Goal: Check status: Check status

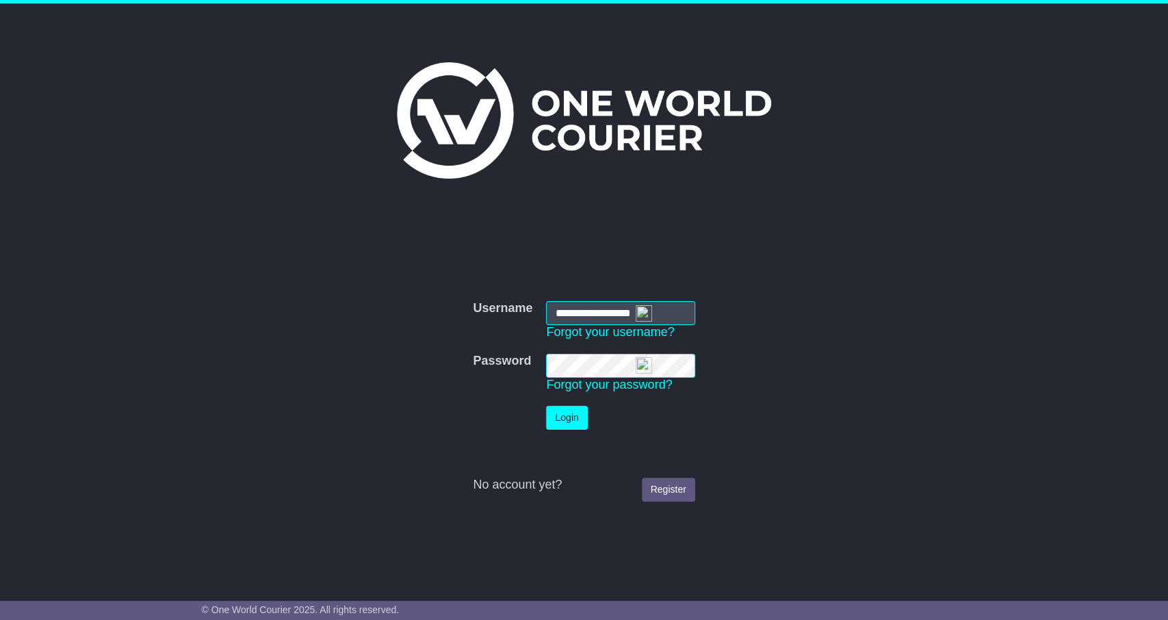
type input "**********"
click at [573, 407] on button "Login" at bounding box center [566, 418] width 41 height 24
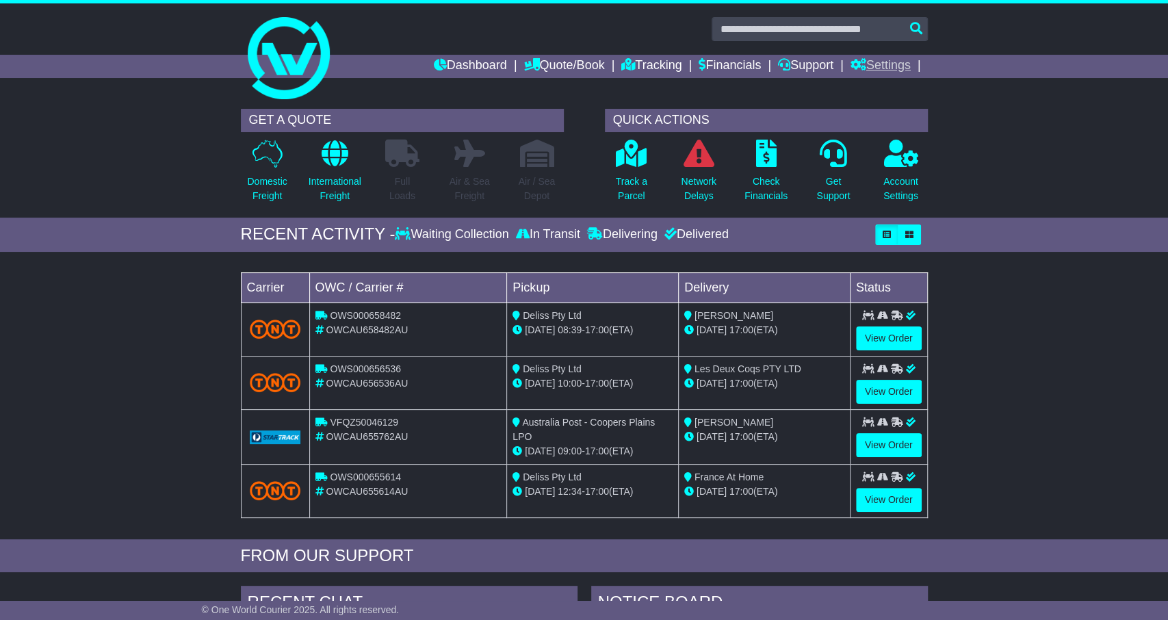
click at [894, 66] on link "Settings" at bounding box center [881, 66] width 60 height 23
click at [900, 105] on link "Address Book" at bounding box center [905, 104] width 108 height 15
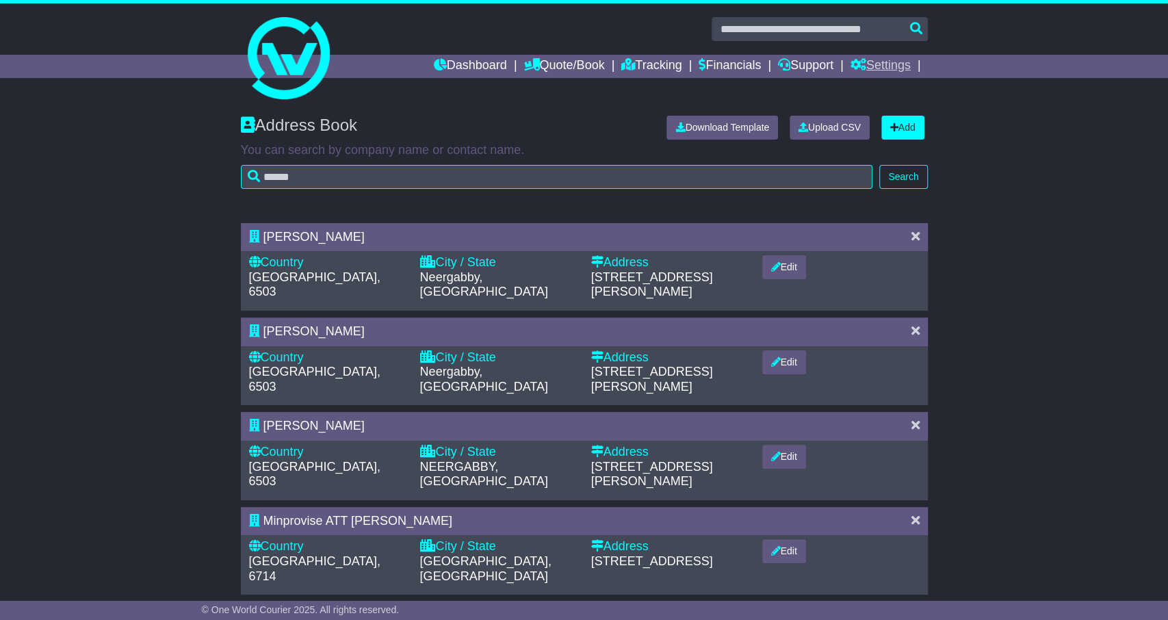
click at [885, 55] on link "Settings" at bounding box center [881, 66] width 60 height 23
click at [894, 83] on link "Settings" at bounding box center [905, 89] width 108 height 15
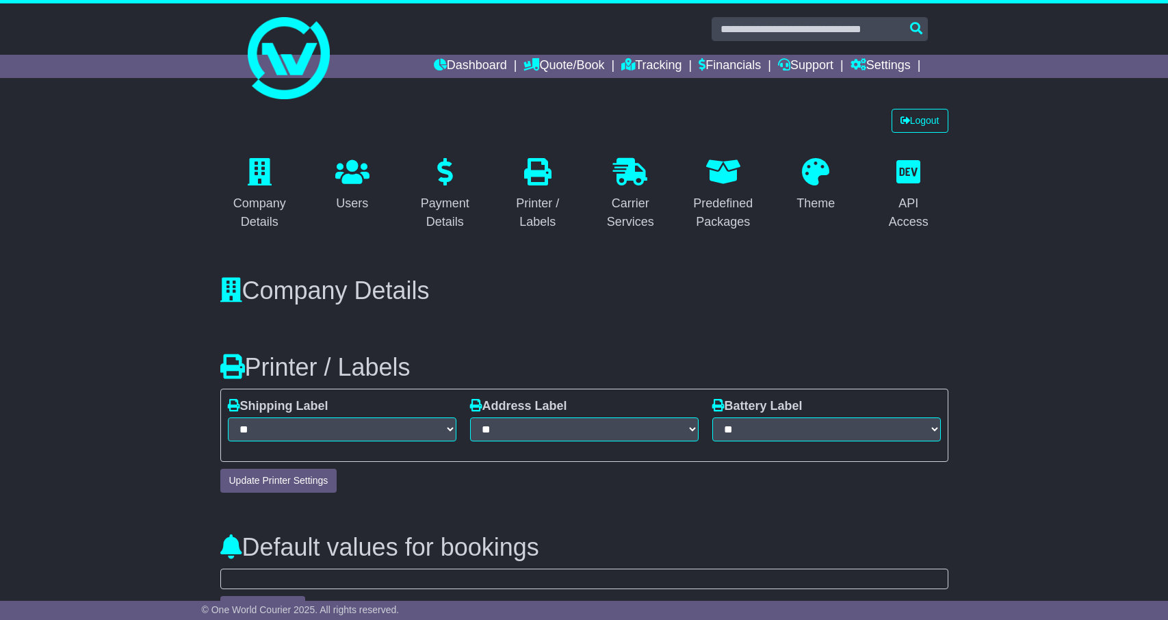
select select "*"
select select "**********"
select select "**"
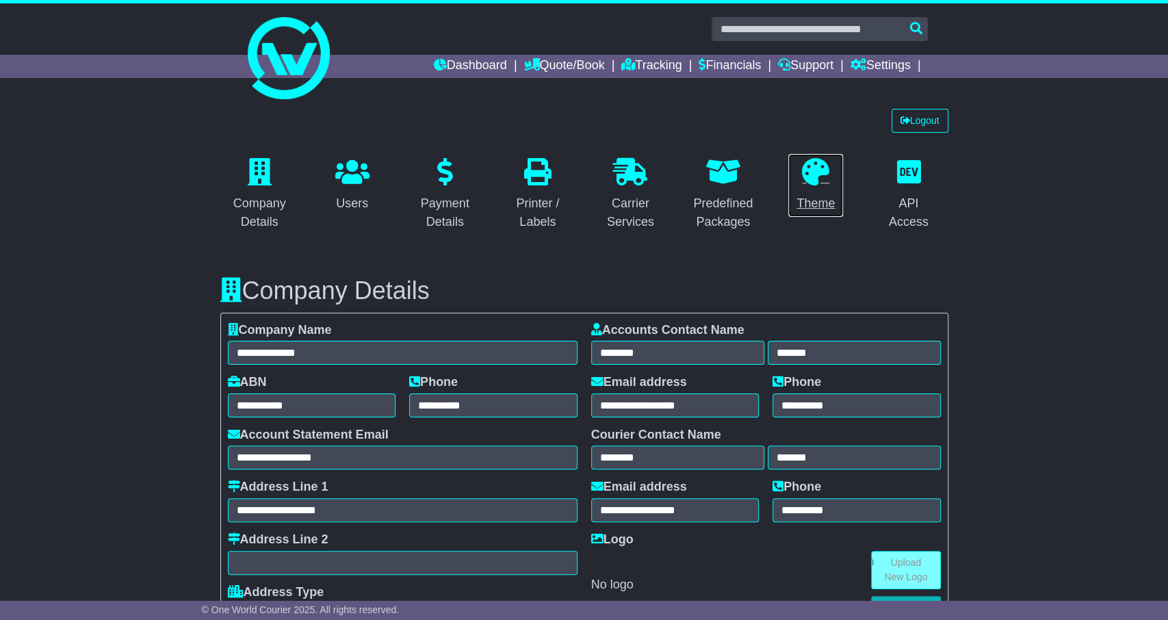
click at [820, 192] on link "Theme" at bounding box center [816, 185] width 56 height 64
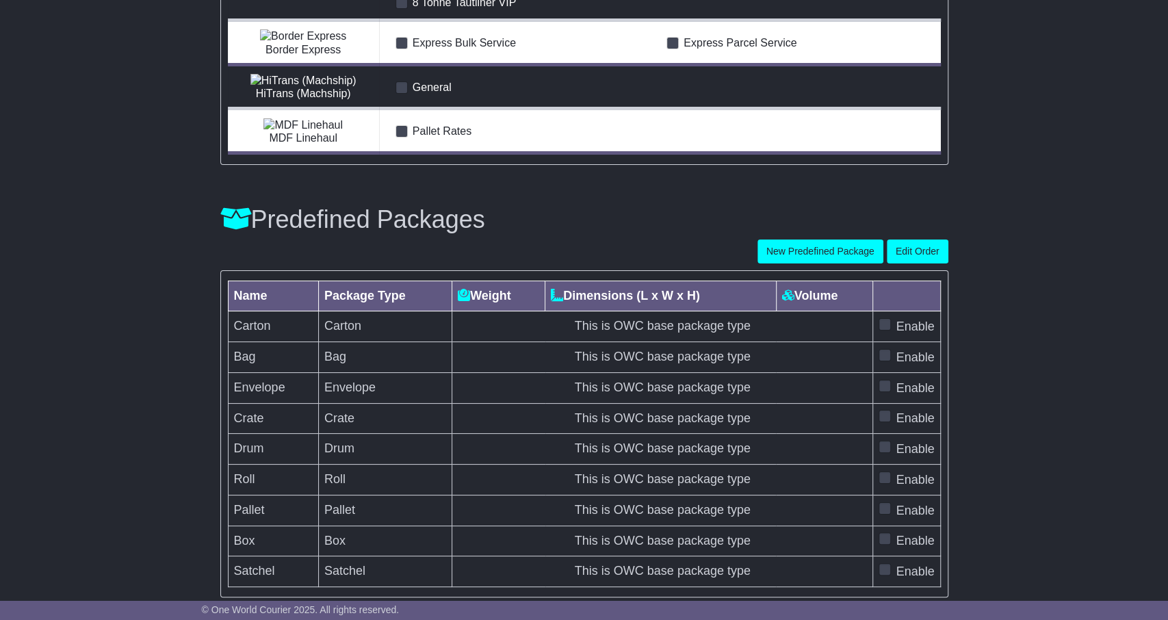
scroll to position [4090, 0]
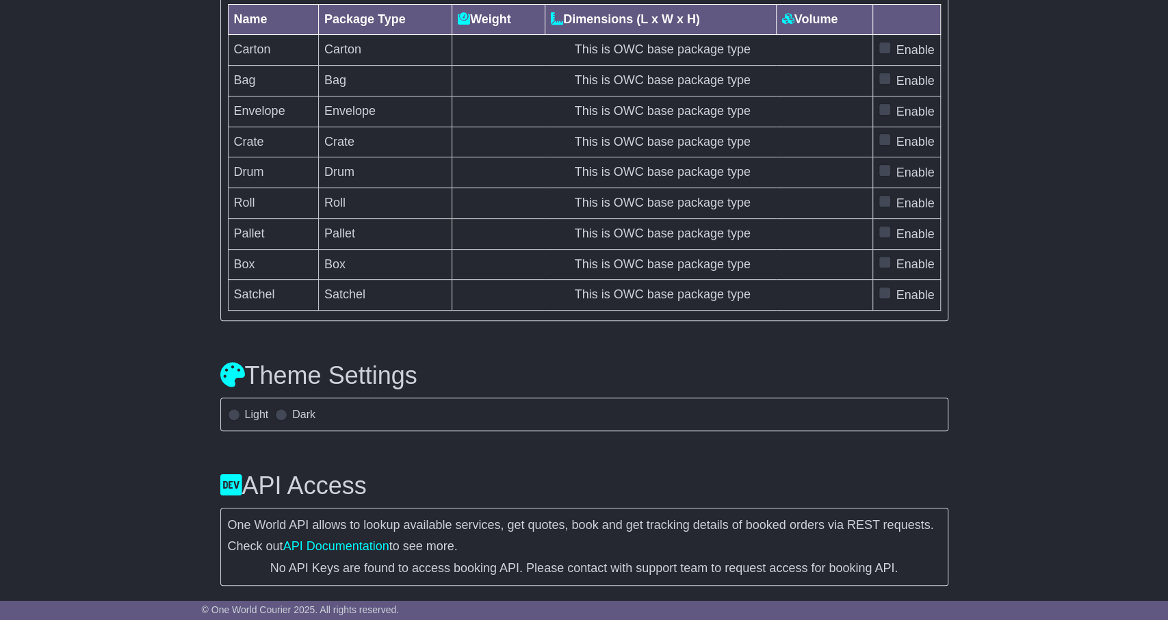
click at [255, 413] on label "Light" at bounding box center [257, 414] width 24 height 13
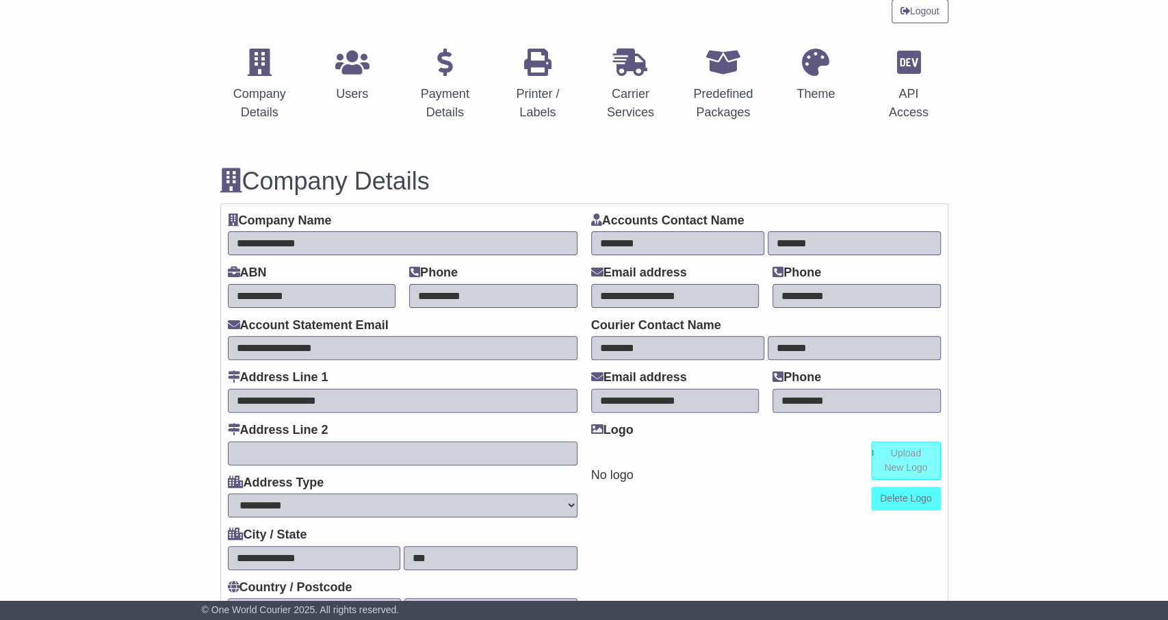
scroll to position [0, 0]
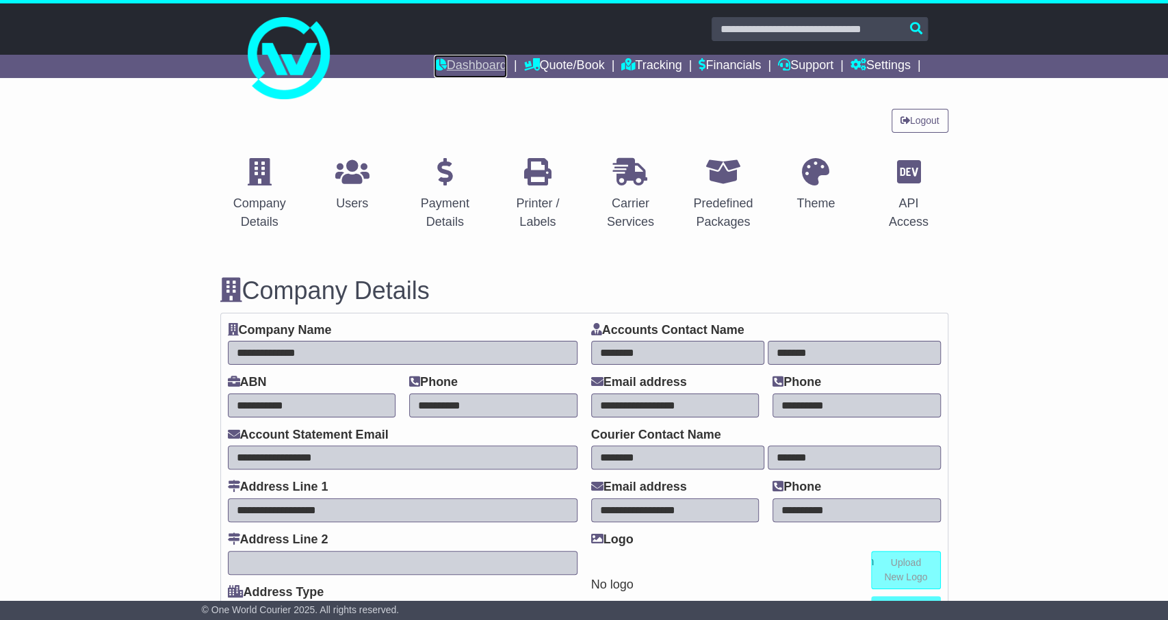
click at [469, 72] on link "Dashboard" at bounding box center [470, 66] width 73 height 23
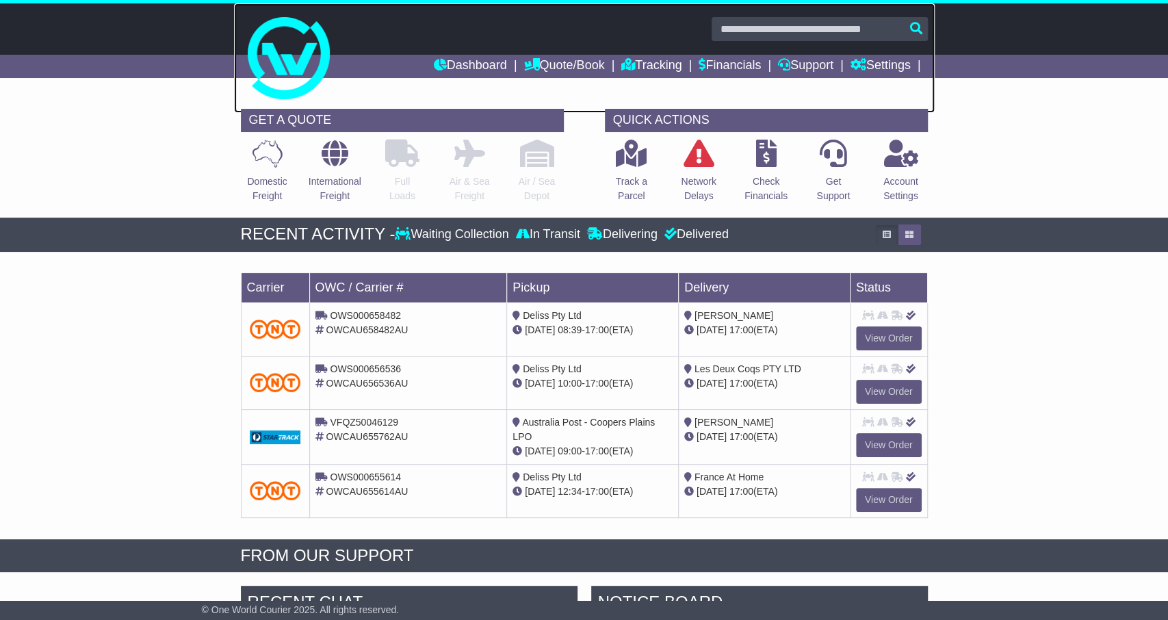
click at [638, 53] on link at bounding box center [584, 57] width 701 height 109
click at [640, 63] on link "Tracking" at bounding box center [651, 66] width 60 height 23
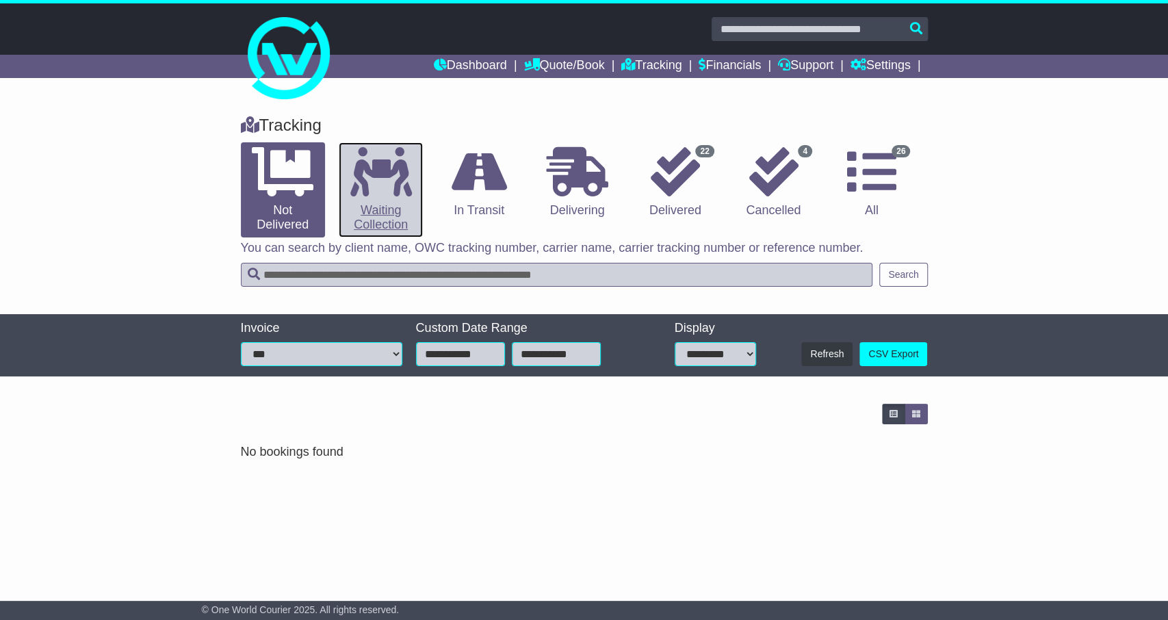
click at [366, 203] on link "0 Waiting Collection" at bounding box center [381, 189] width 84 height 95
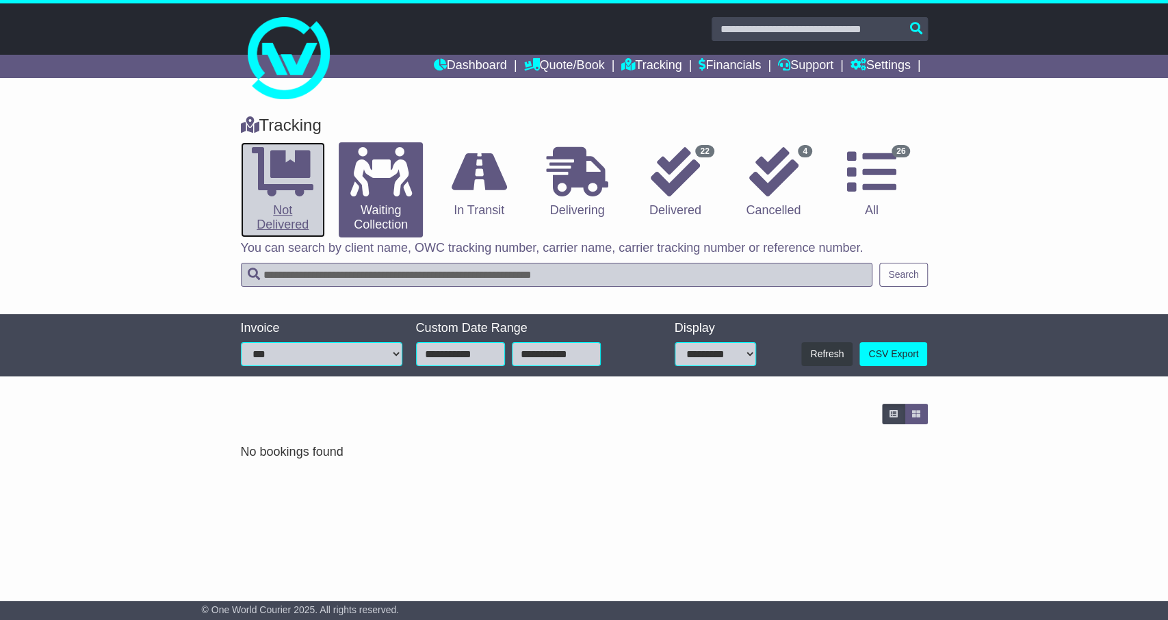
click at [295, 187] on icon at bounding box center [283, 171] width 62 height 49
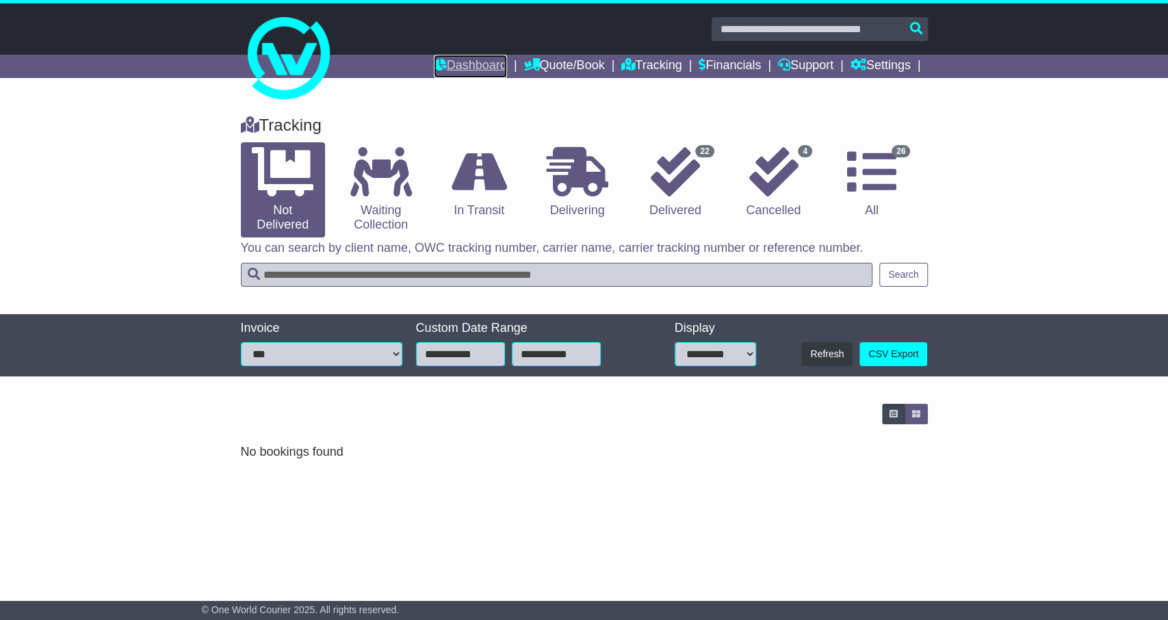
click at [461, 64] on link "Dashboard" at bounding box center [470, 66] width 73 height 23
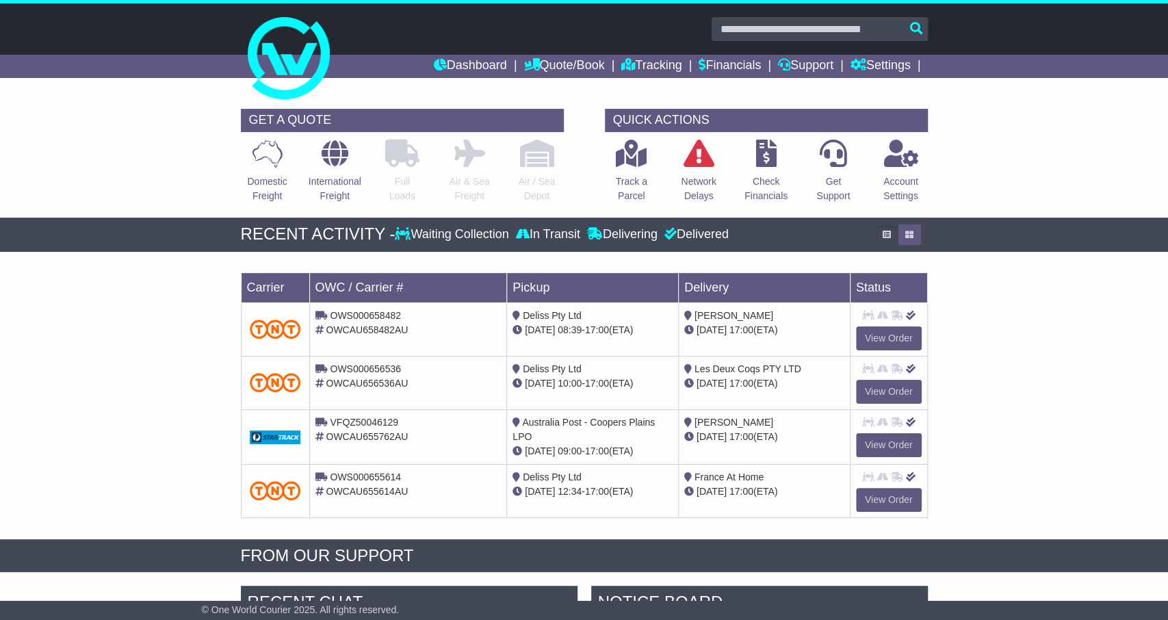
scroll to position [356, 0]
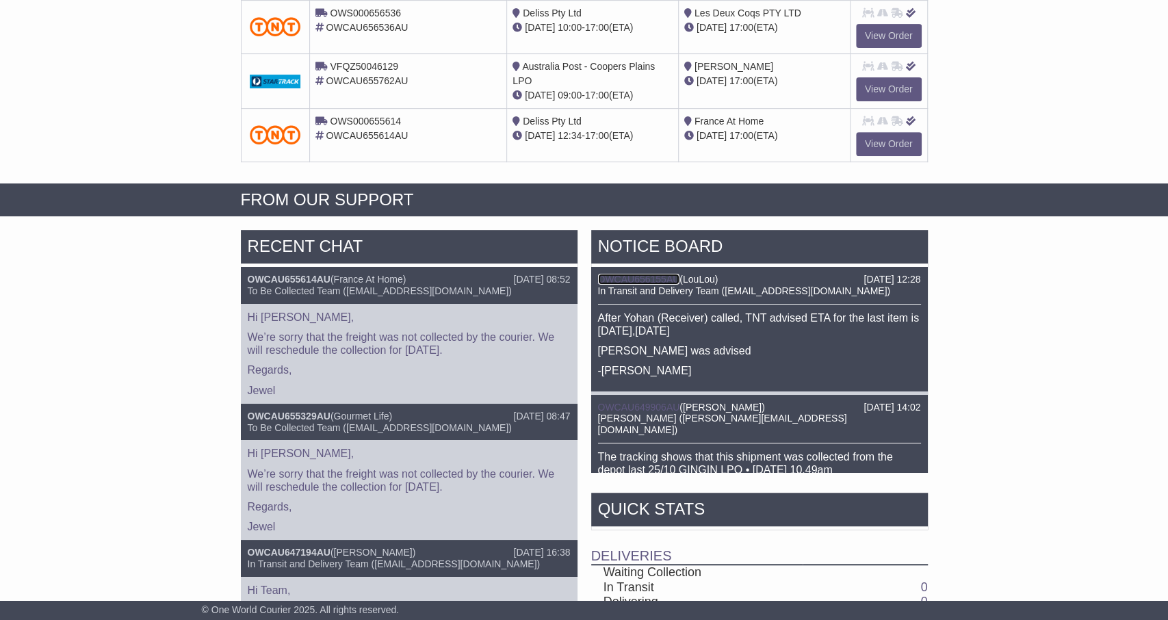
click at [642, 276] on link "OWCAU656155AU" at bounding box center [639, 279] width 82 height 11
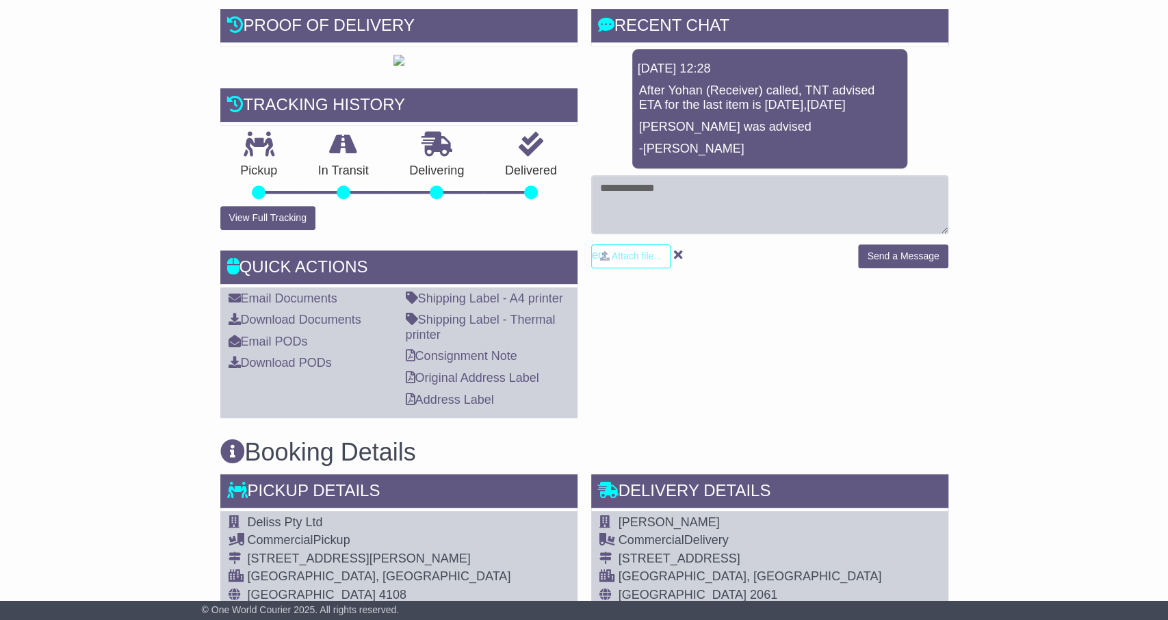
scroll to position [285, 0]
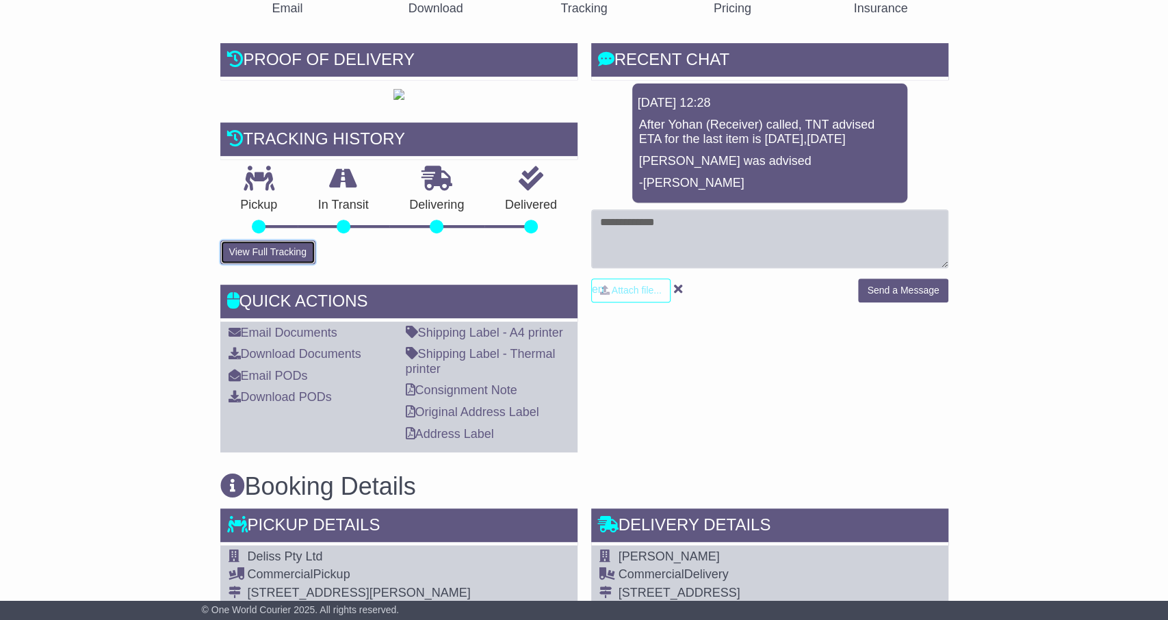
click at [276, 264] on button "View Full Tracking" at bounding box center [267, 252] width 95 height 24
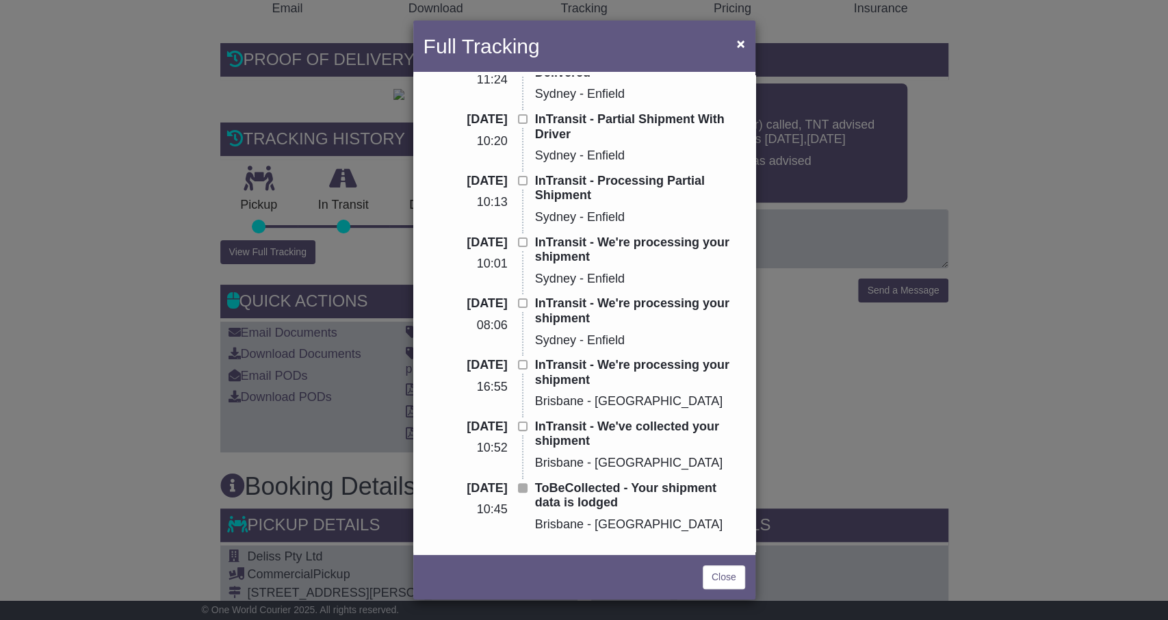
scroll to position [0, 0]
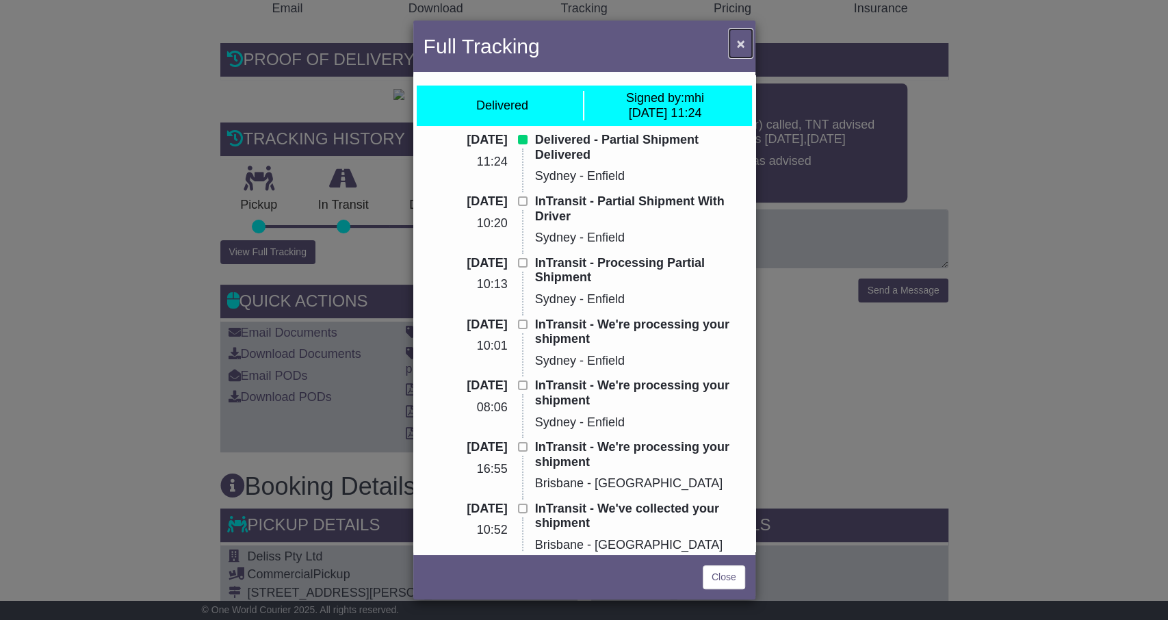
click at [739, 45] on span "×" at bounding box center [740, 44] width 8 height 16
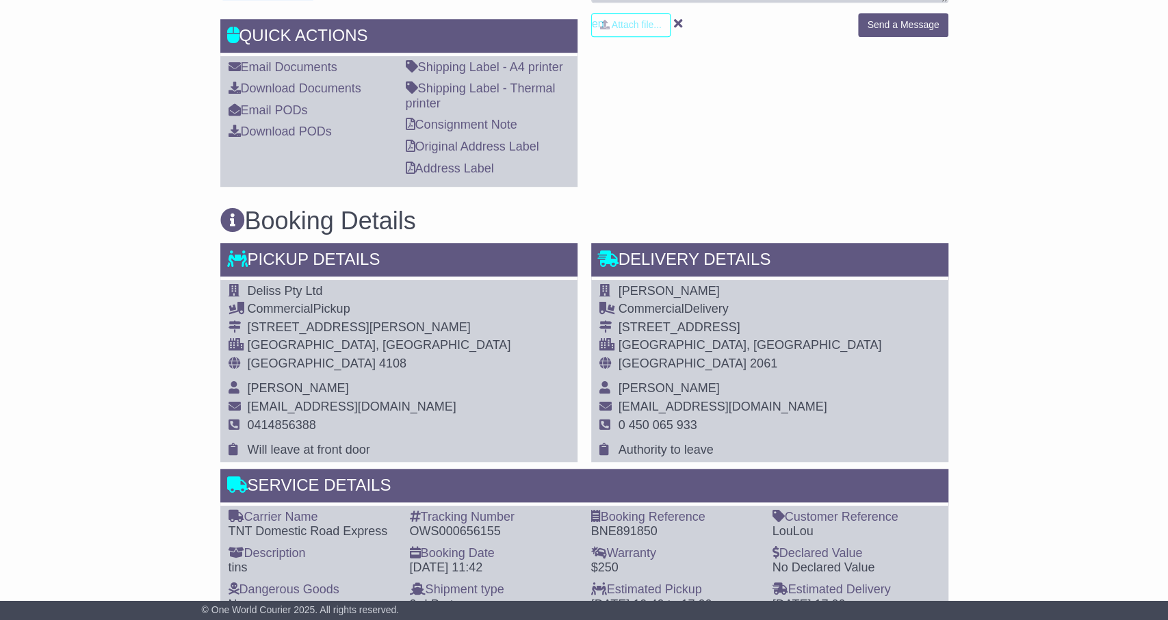
scroll to position [194, 0]
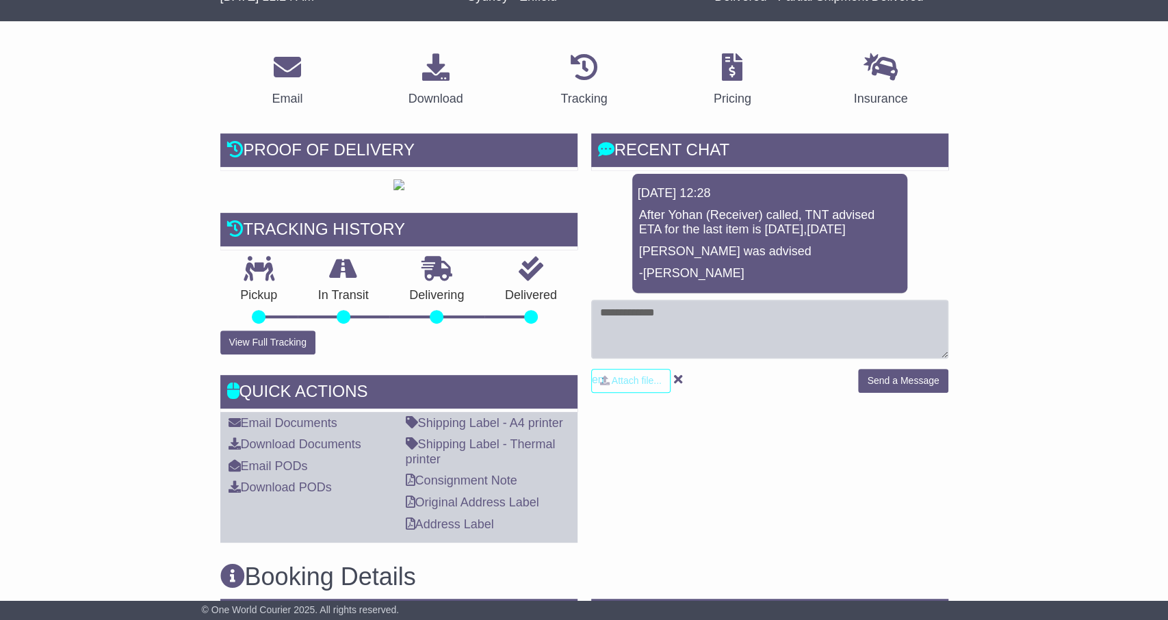
click at [855, 471] on div "RECENT CHAT Loading... No messages 10 Oct 2025 12:28 After Yohan (Receiver) cal…" at bounding box center [769, 337] width 371 height 409
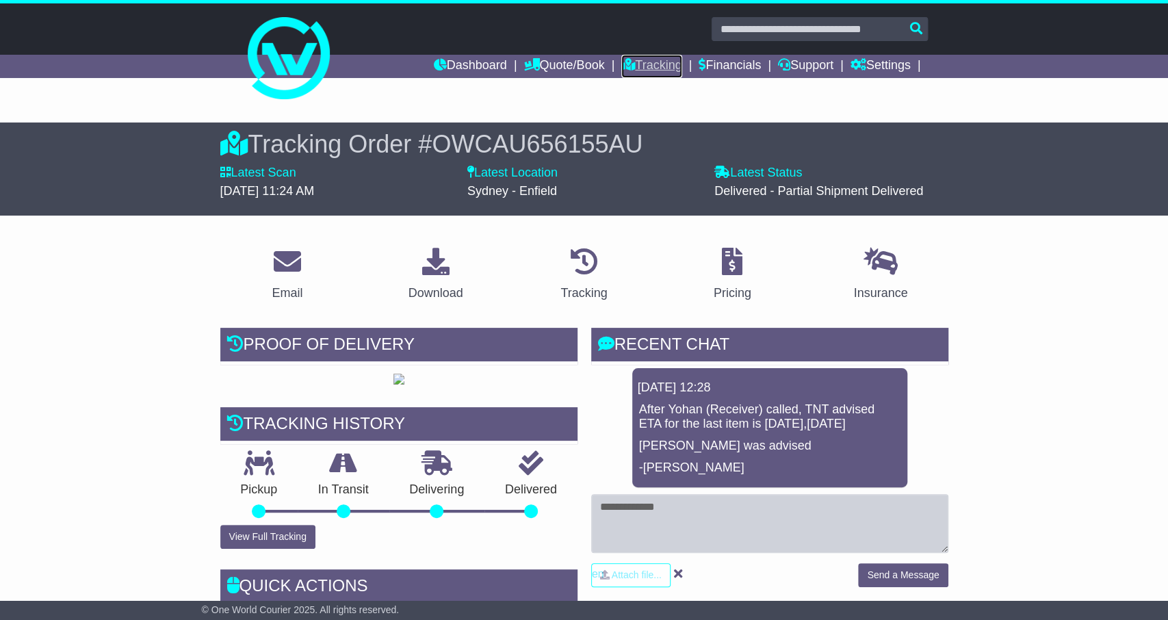
click at [641, 67] on link "Tracking" at bounding box center [651, 66] width 60 height 23
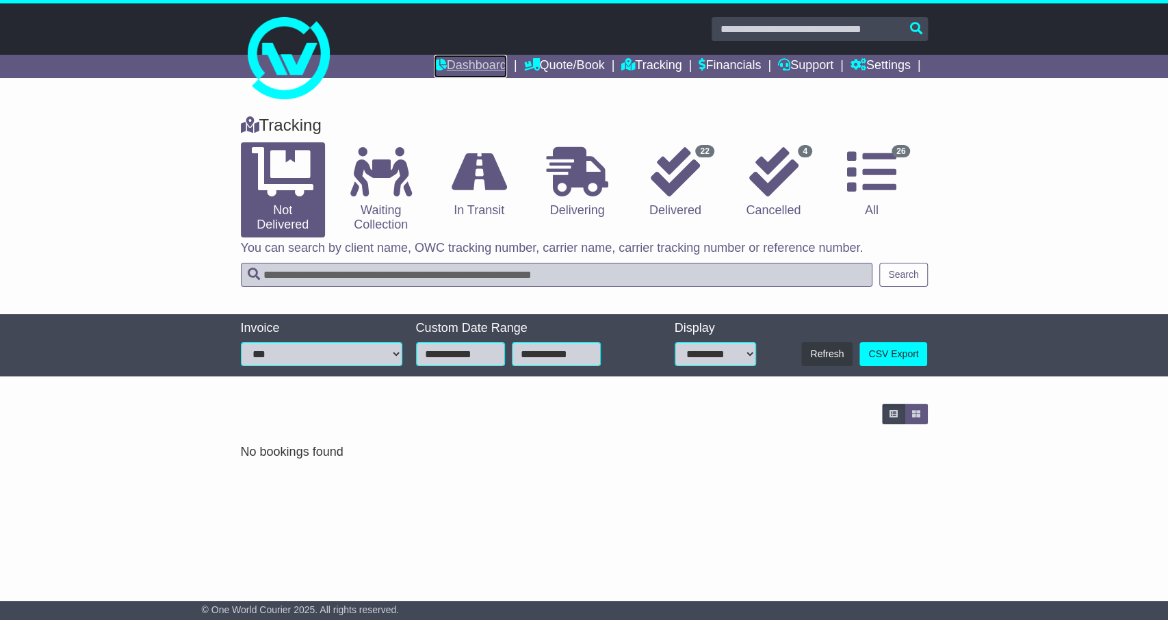
click at [470, 71] on link "Dashboard" at bounding box center [470, 66] width 73 height 23
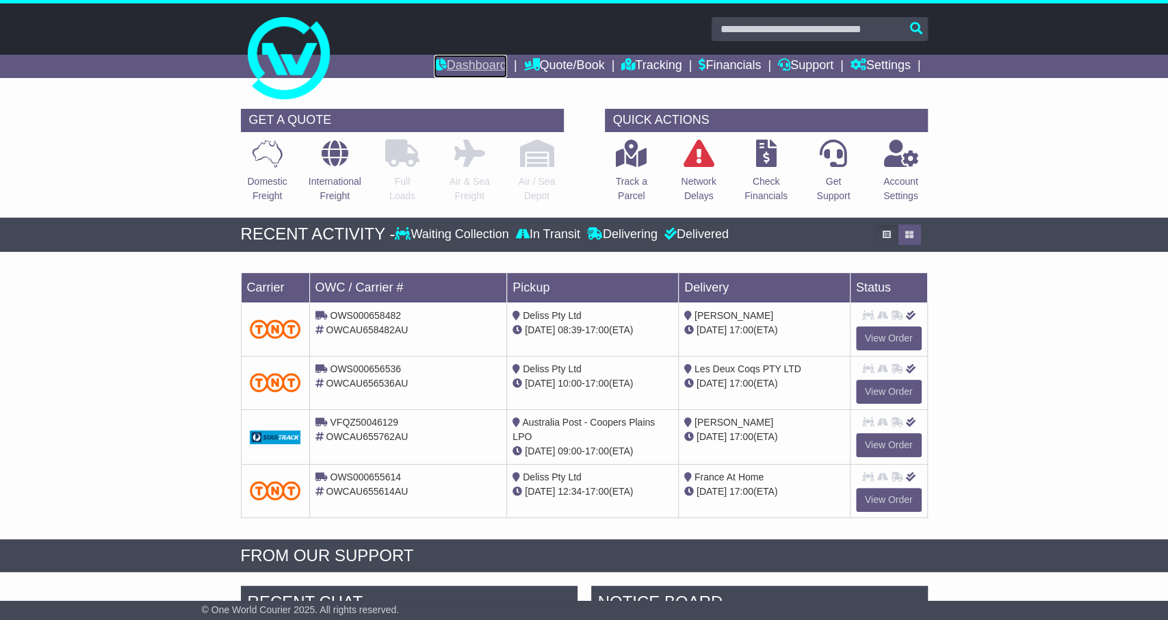
click at [453, 55] on link "Dashboard" at bounding box center [470, 66] width 73 height 23
click at [630, 65] on link "Tracking" at bounding box center [651, 66] width 60 height 23
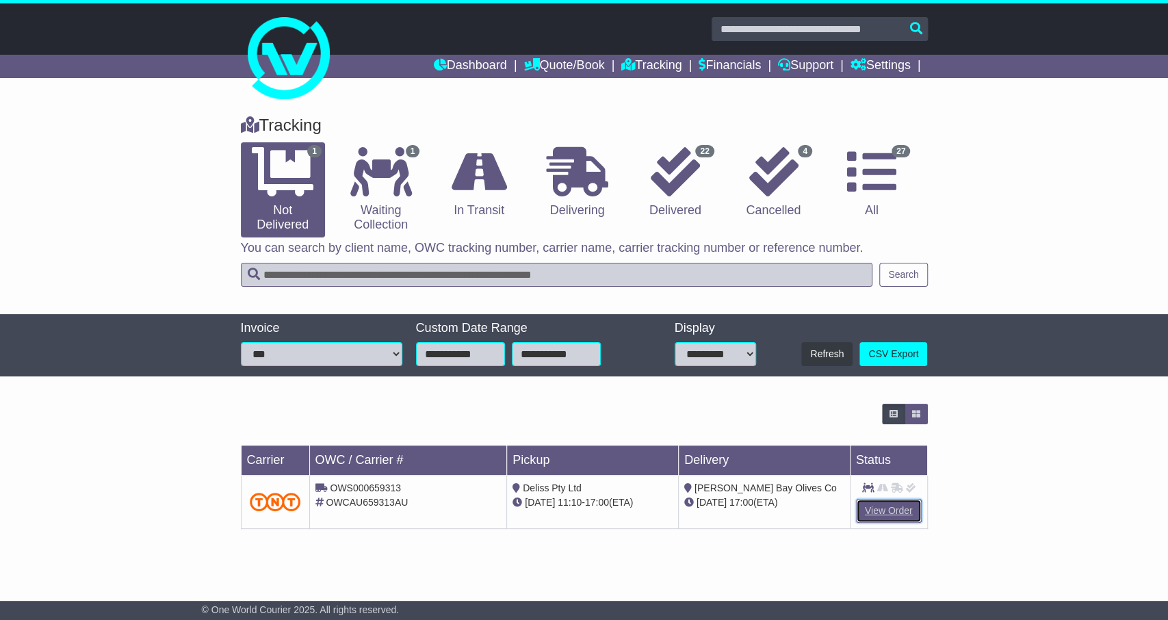
click at [904, 510] on link "View Order" at bounding box center [889, 511] width 66 height 24
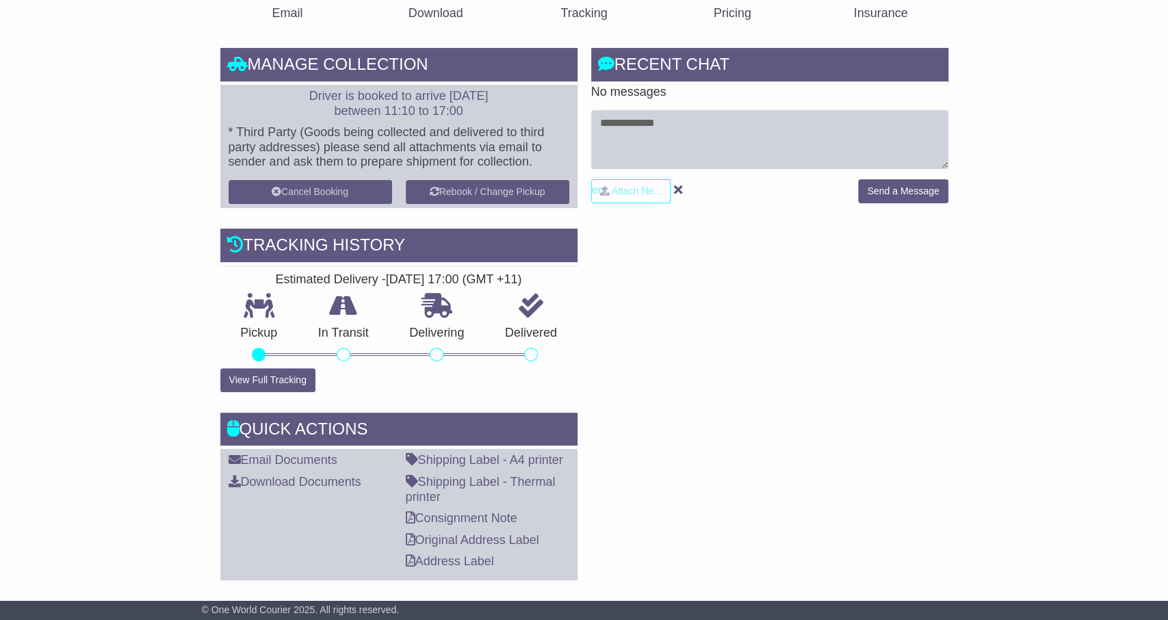
scroll to position [356, 0]
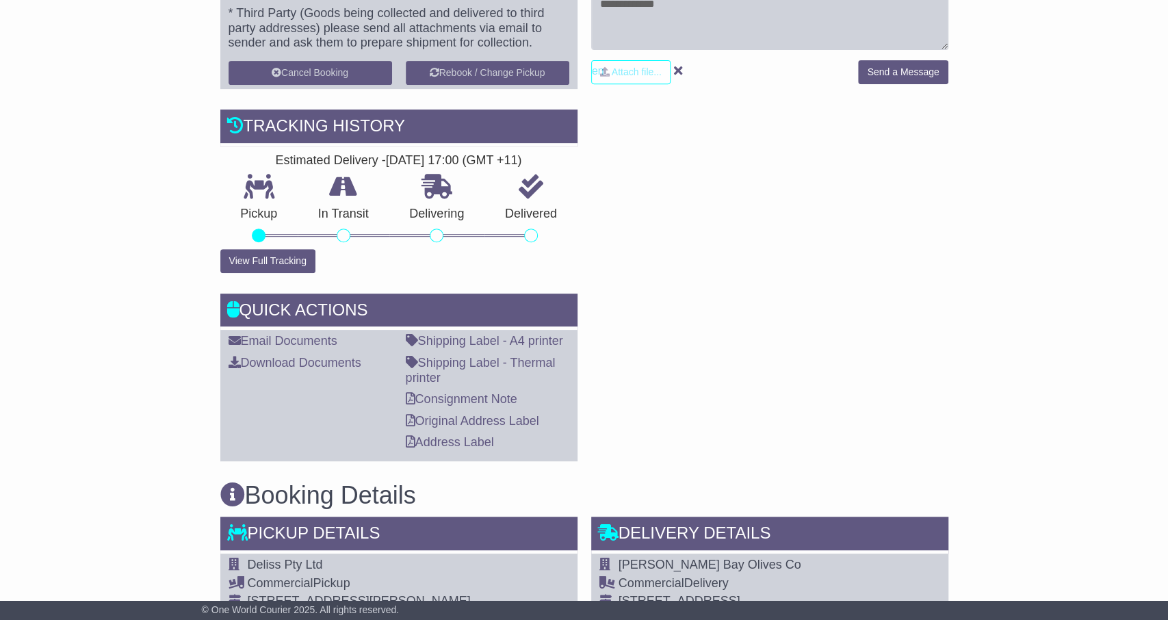
click at [260, 246] on div "Pickup" at bounding box center [259, 211] width 78 height 74
click at [280, 265] on button "View Full Tracking" at bounding box center [267, 261] width 95 height 24
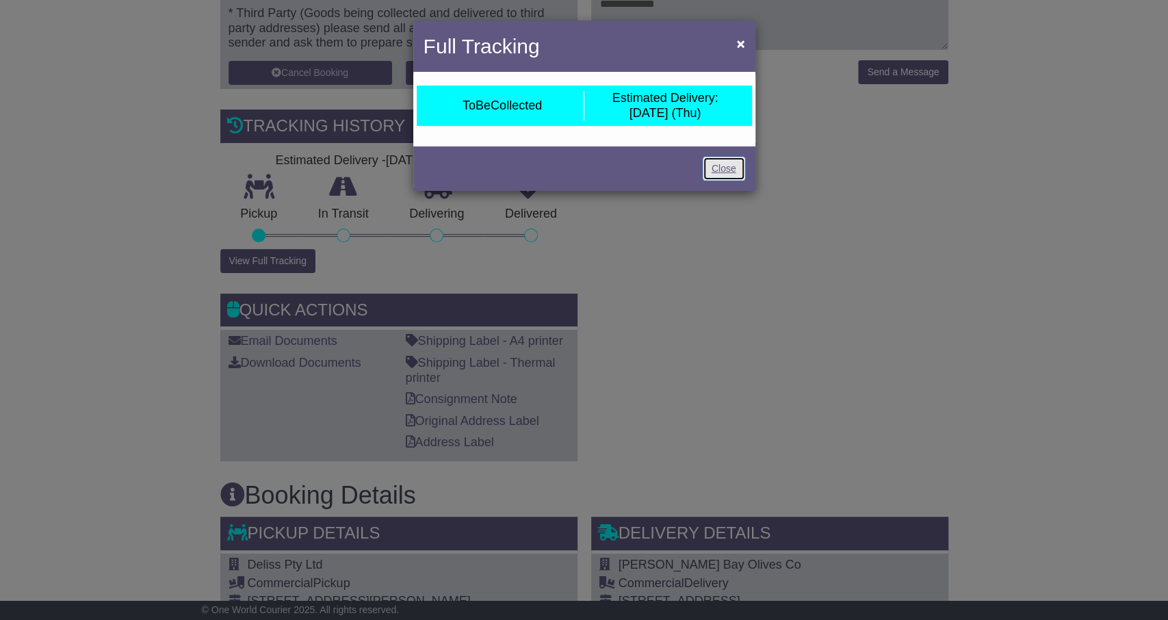
click at [733, 166] on link "Close" at bounding box center [724, 169] width 42 height 24
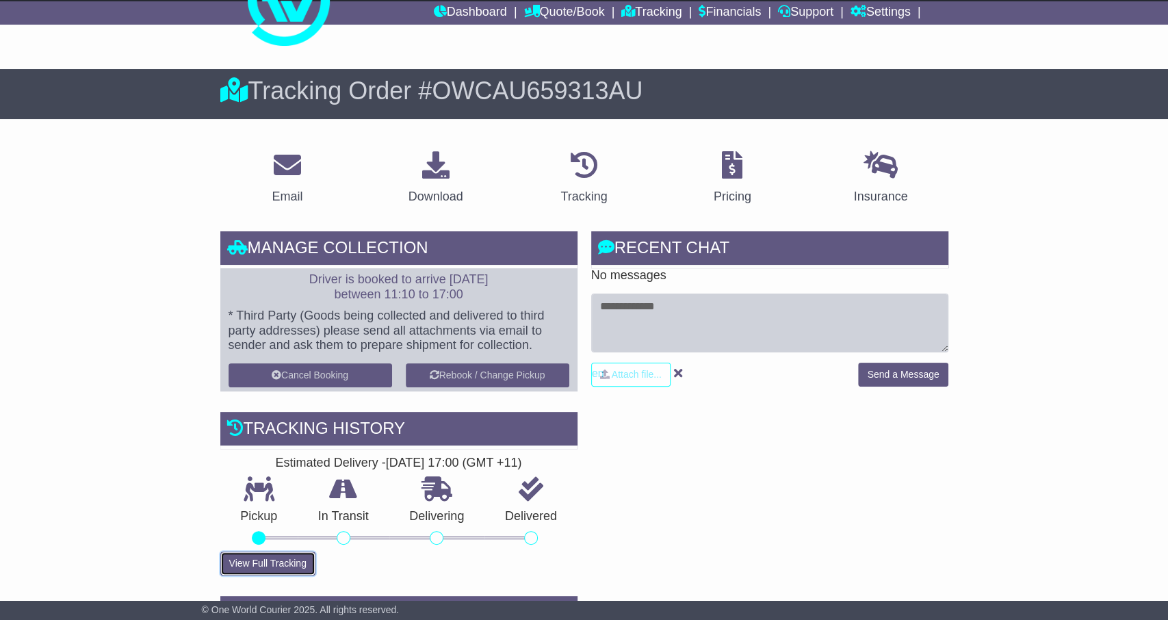
scroll to position [0, 0]
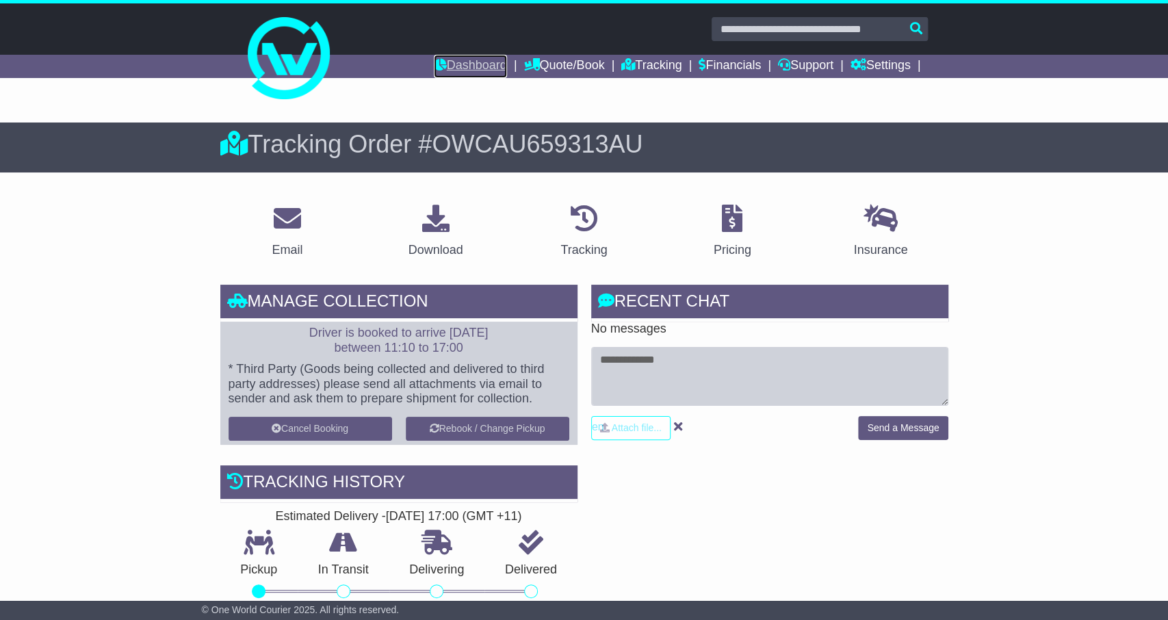
click at [461, 77] on link "Dashboard" at bounding box center [470, 66] width 73 height 23
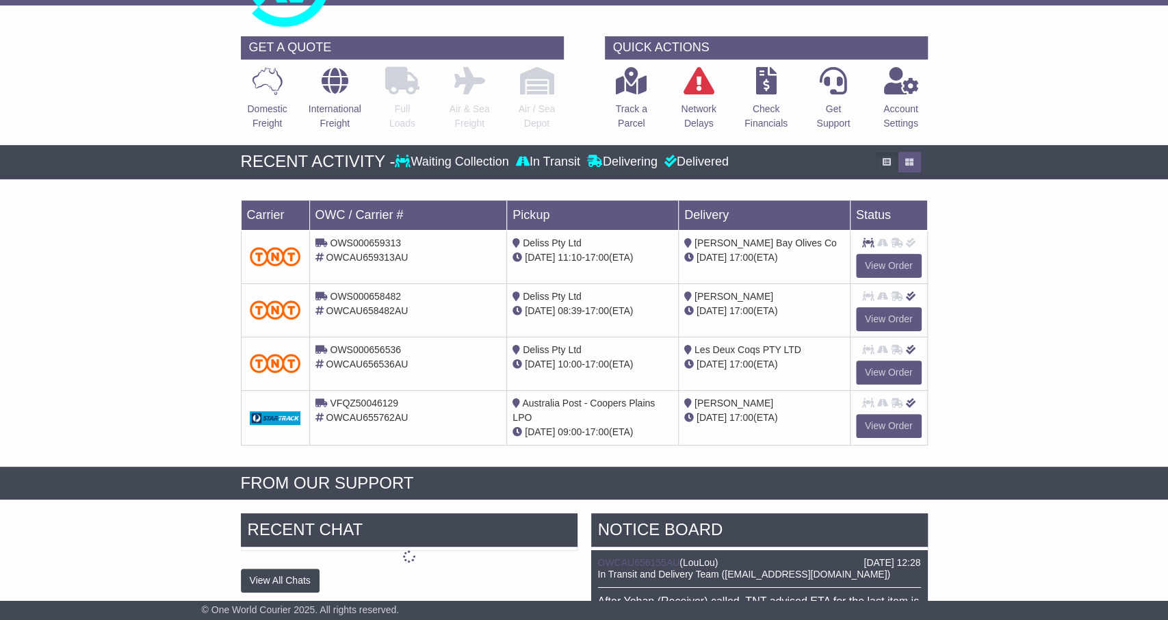
scroll to position [213, 0]
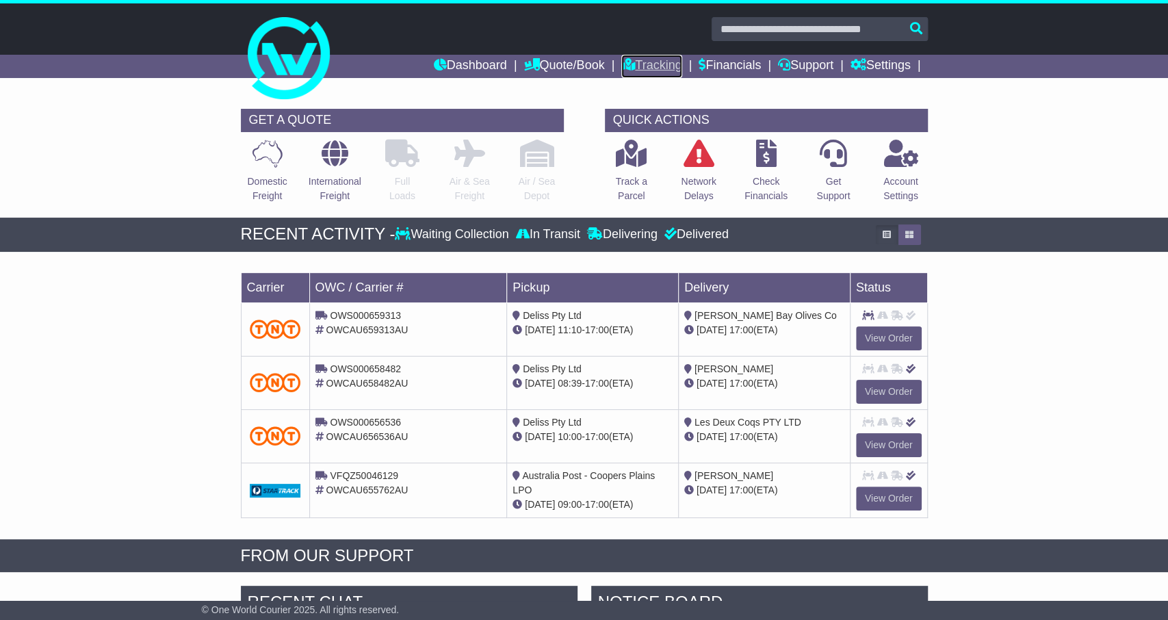
click at [655, 67] on link "Tracking" at bounding box center [651, 66] width 60 height 23
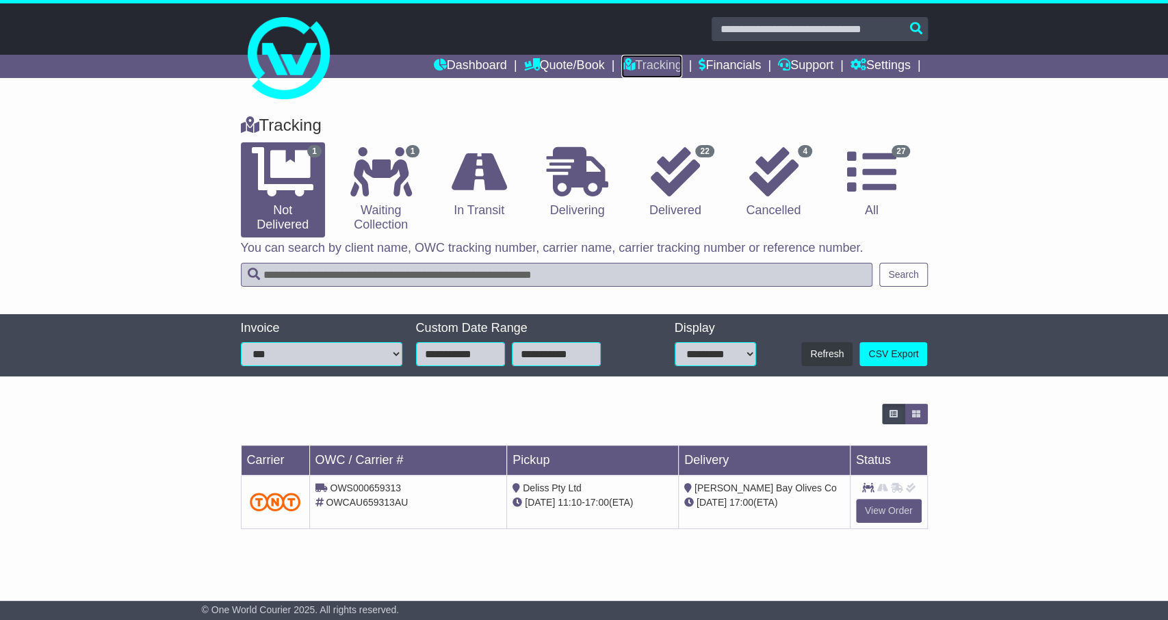
click at [655, 67] on link "Tracking" at bounding box center [651, 66] width 60 height 23
click at [681, 185] on icon at bounding box center [675, 171] width 49 height 49
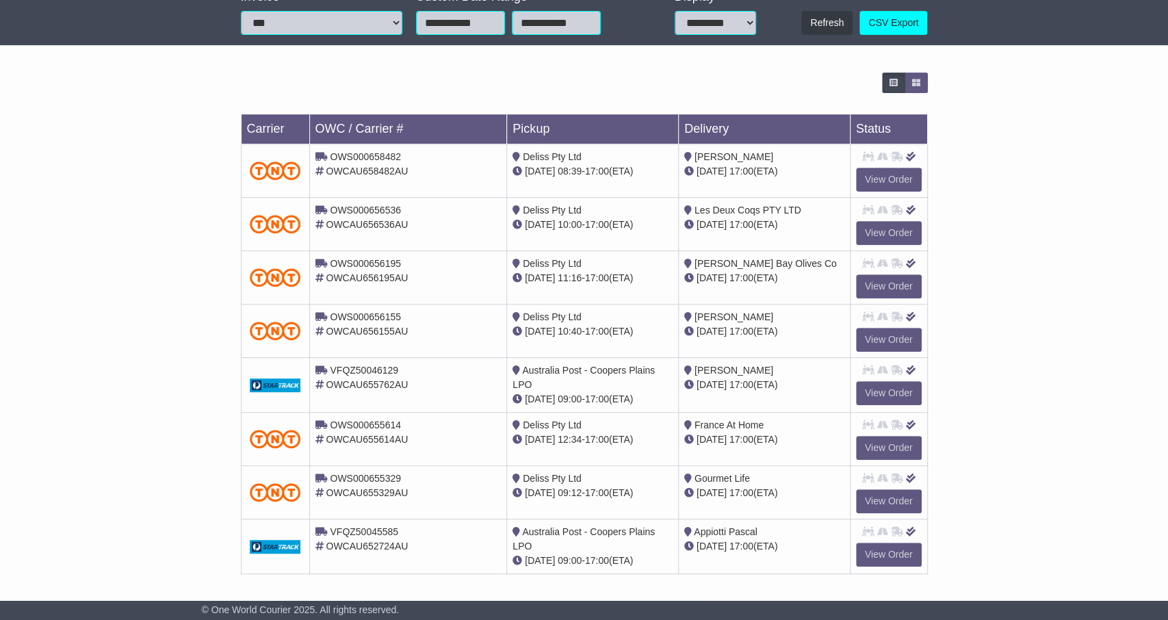
scroll to position [388, 0]
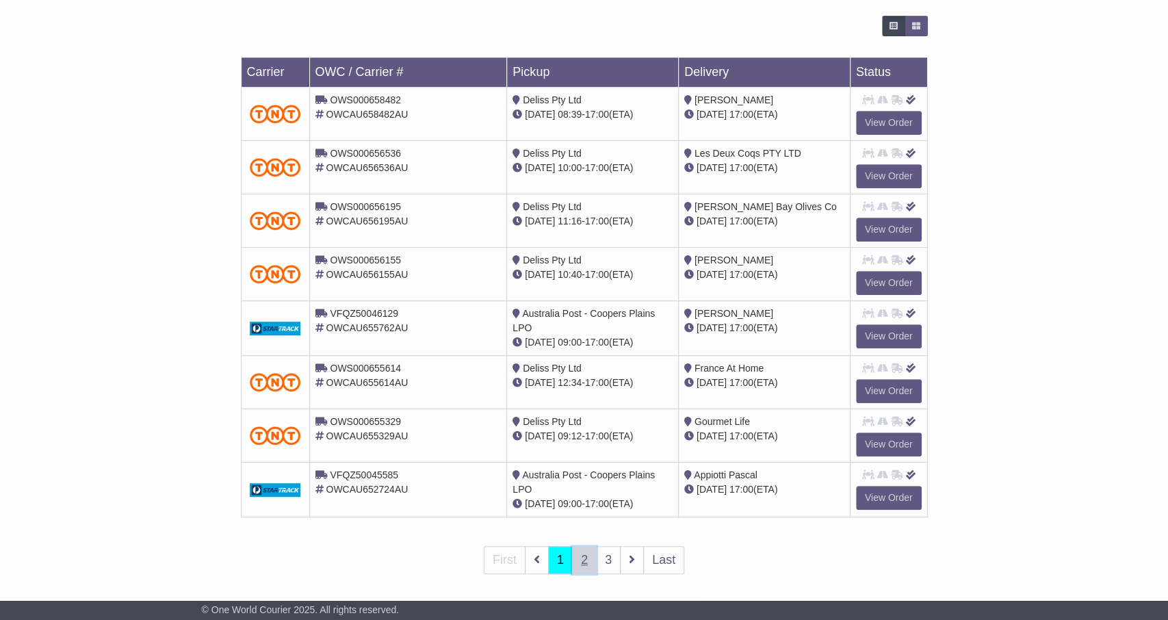
click at [588, 551] on link "2" at bounding box center [584, 560] width 25 height 28
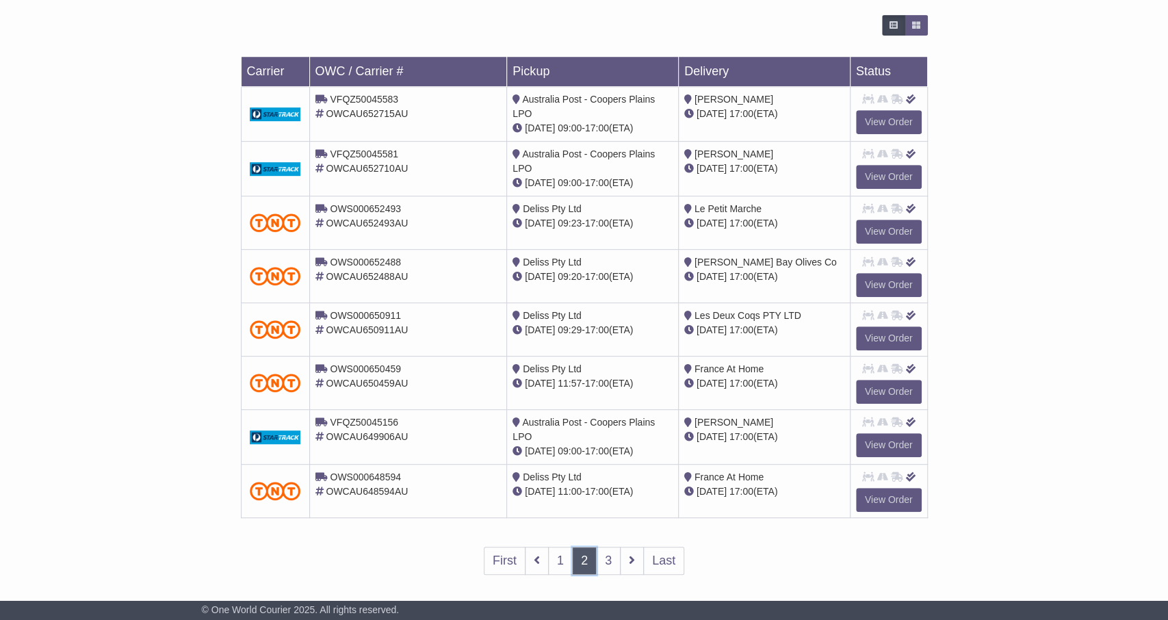
scroll to position [390, 0]
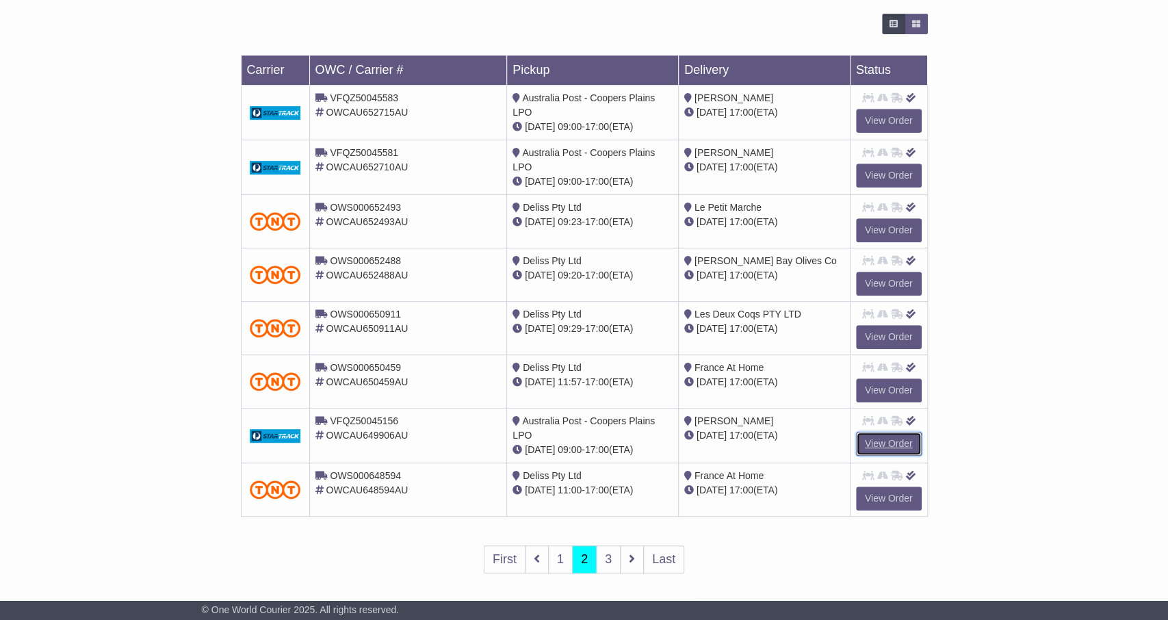
click at [881, 435] on link "View Order" at bounding box center [889, 444] width 66 height 24
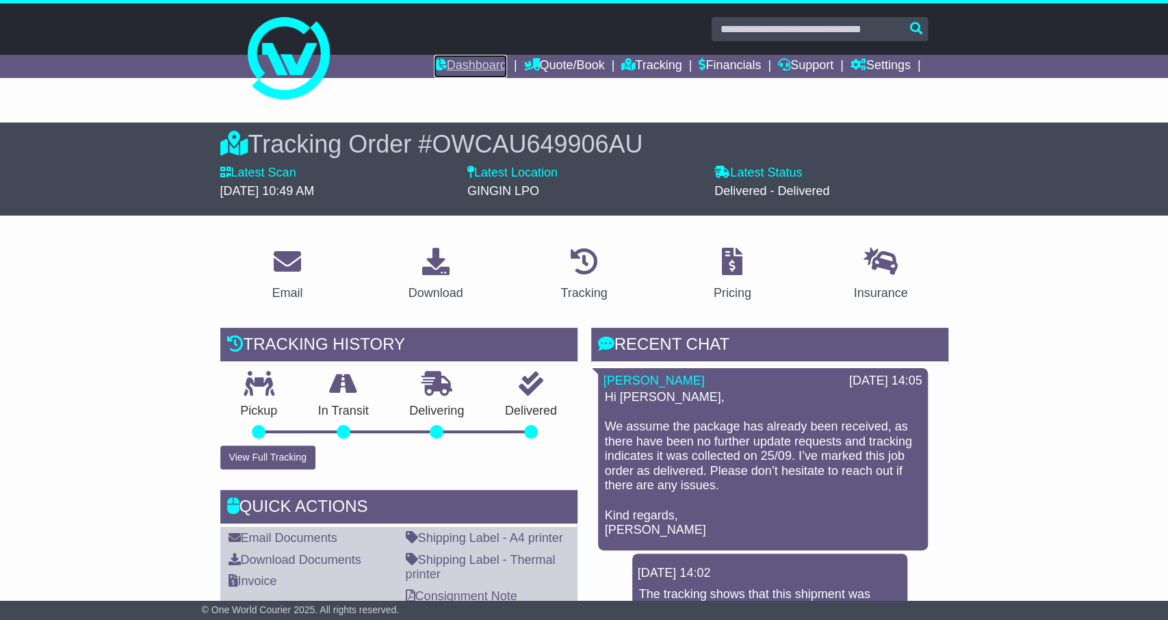
click at [459, 65] on link "Dashboard" at bounding box center [470, 66] width 73 height 23
